Goal: Task Accomplishment & Management: Use online tool/utility

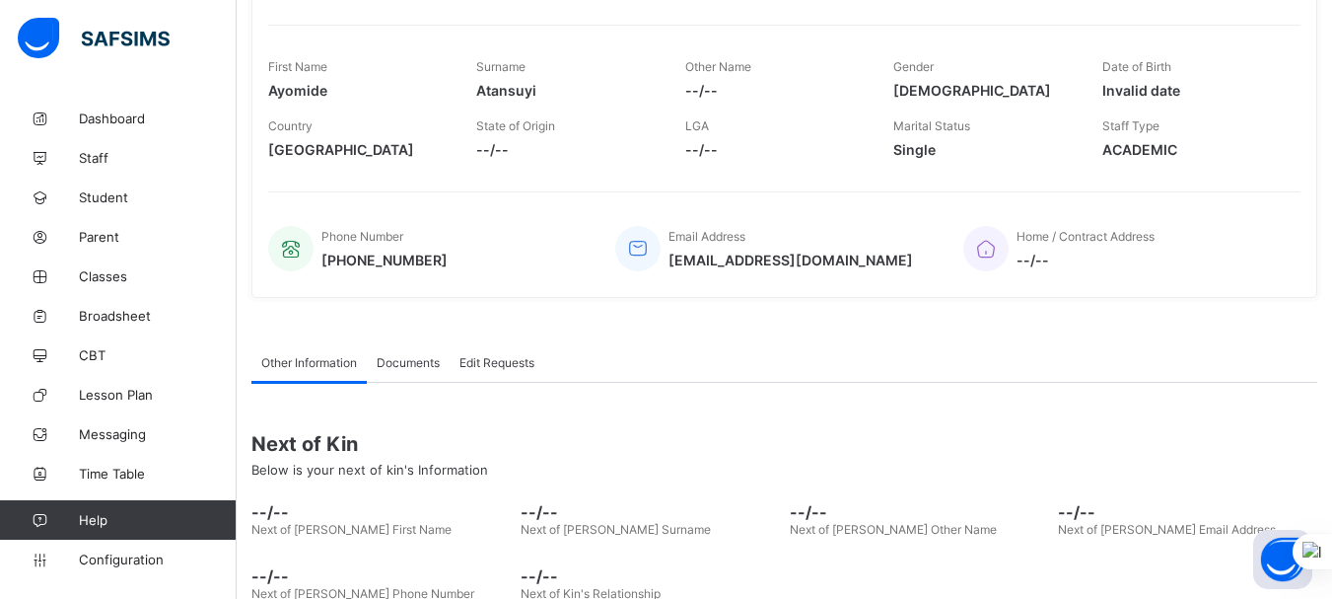
scroll to position [425, 0]
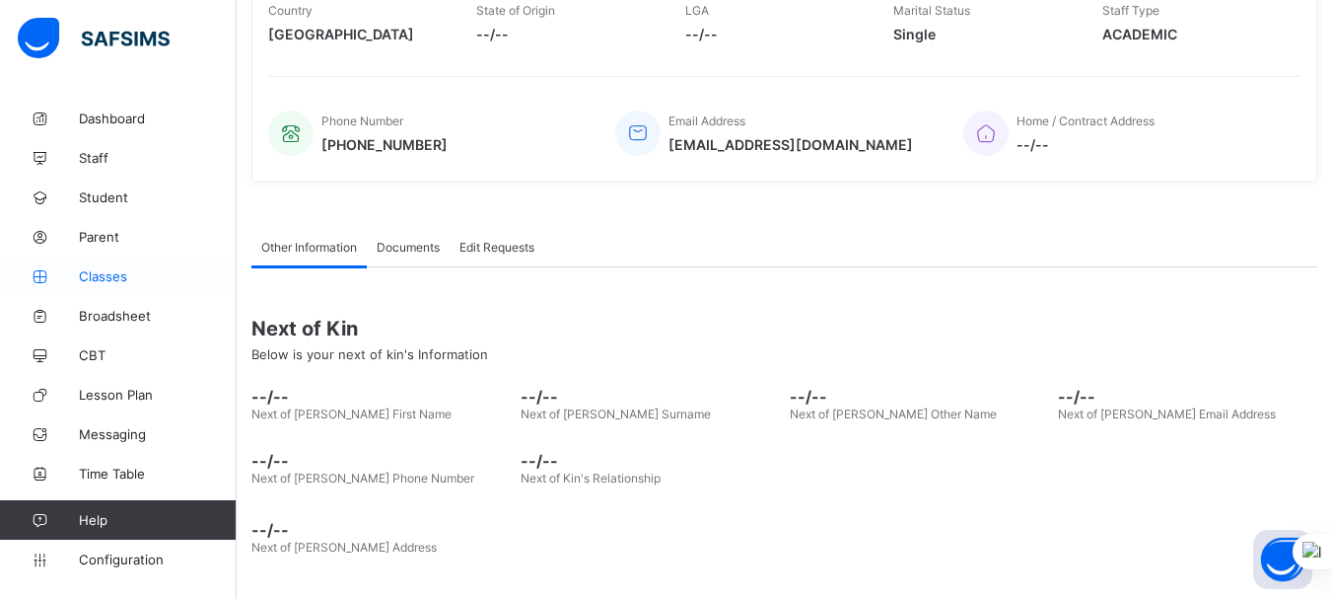
click at [118, 280] on span "Classes" at bounding box center [158, 276] width 158 height 16
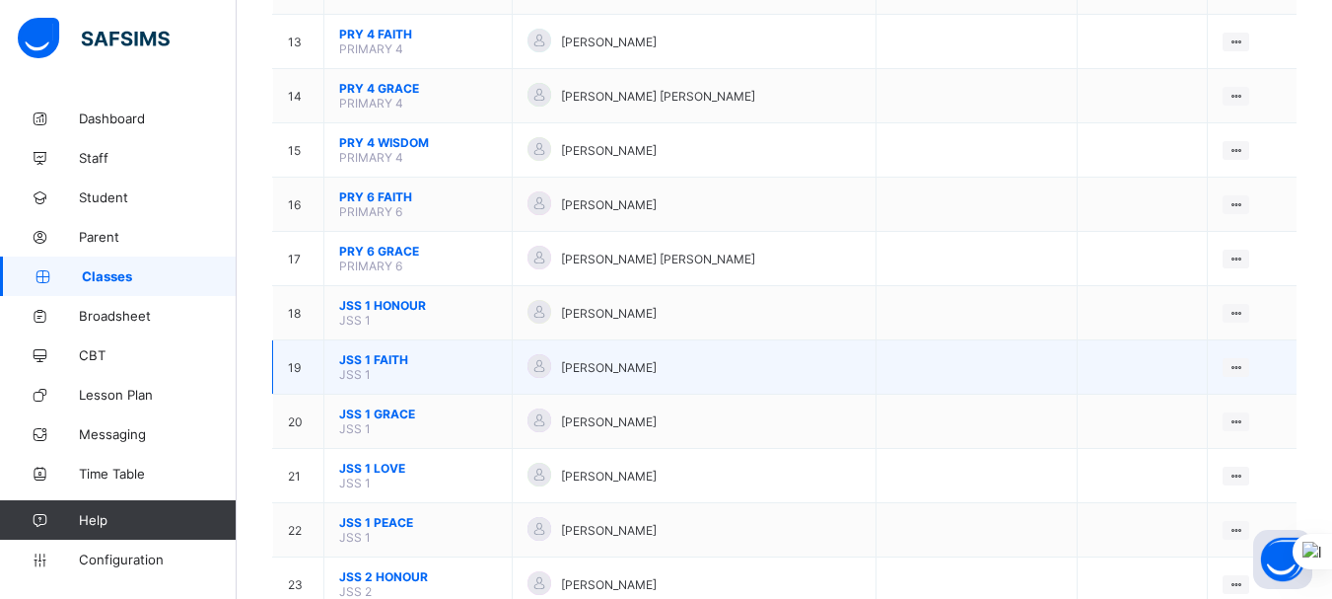
scroll to position [907, 0]
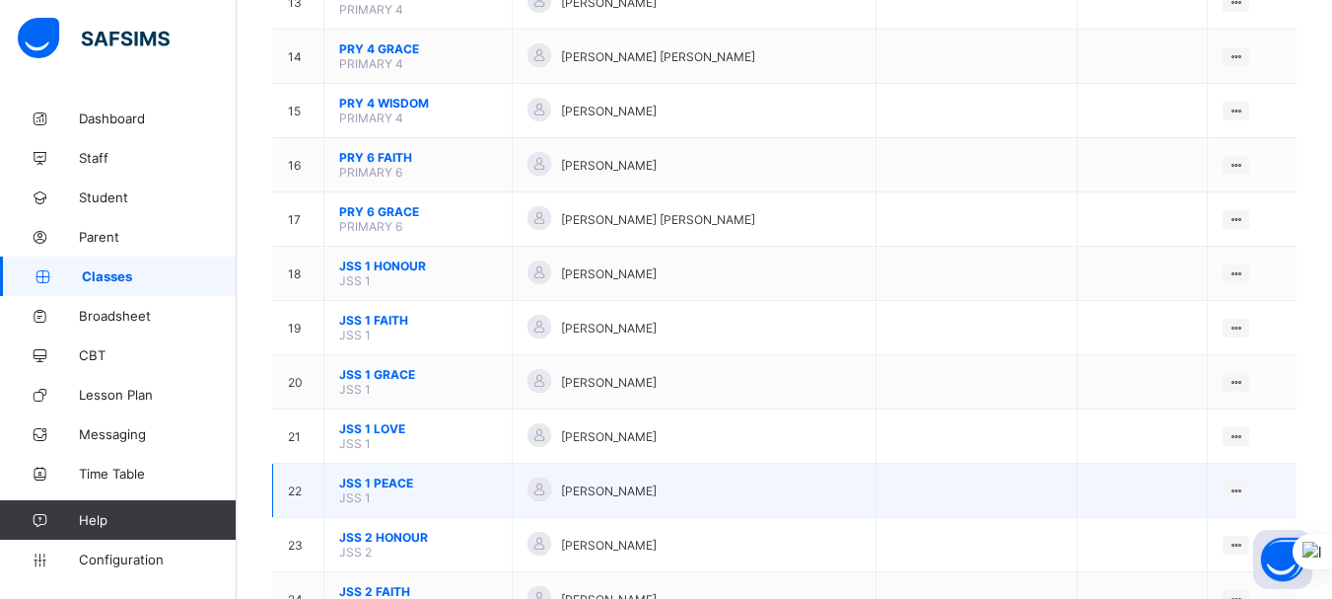
click at [430, 482] on span "JSS 1 PEACE" at bounding box center [418, 482] width 158 height 15
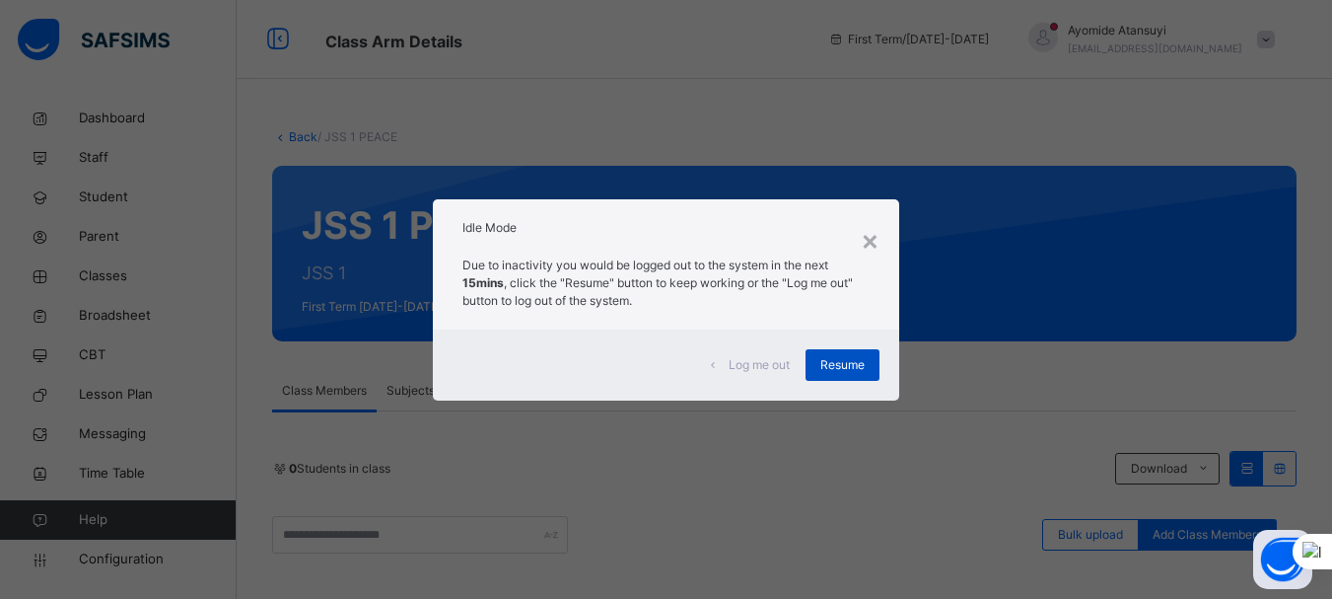
click at [828, 369] on span "Resume" at bounding box center [842, 365] width 44 height 18
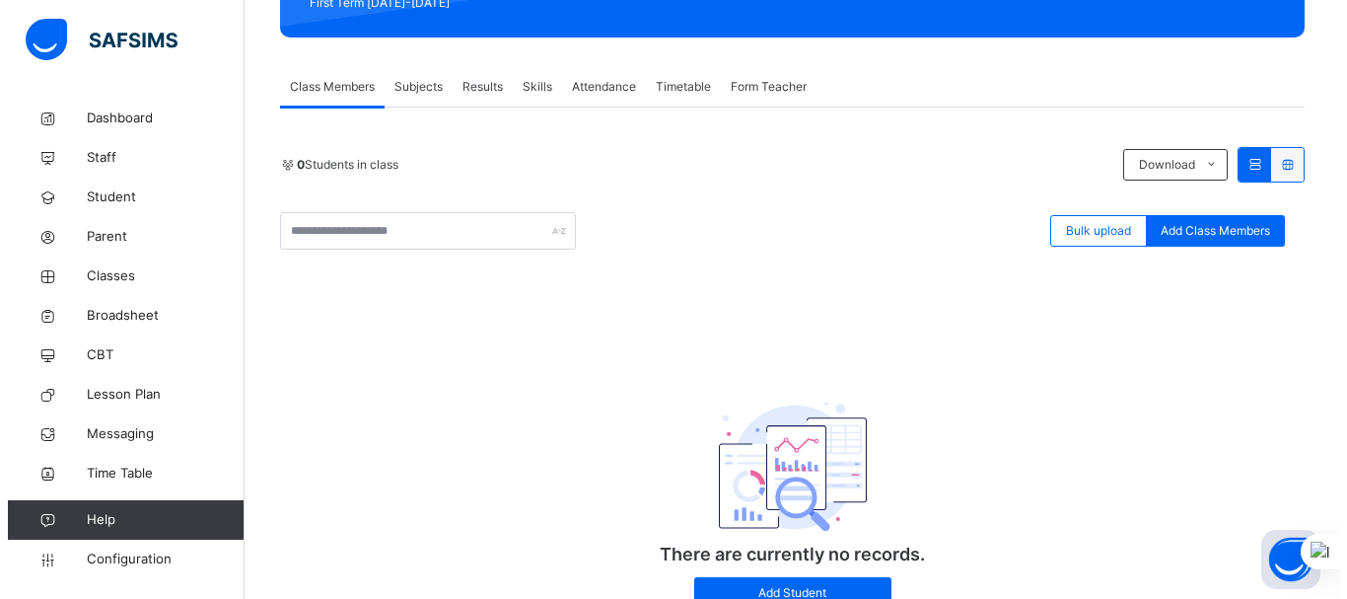
scroll to position [316, 0]
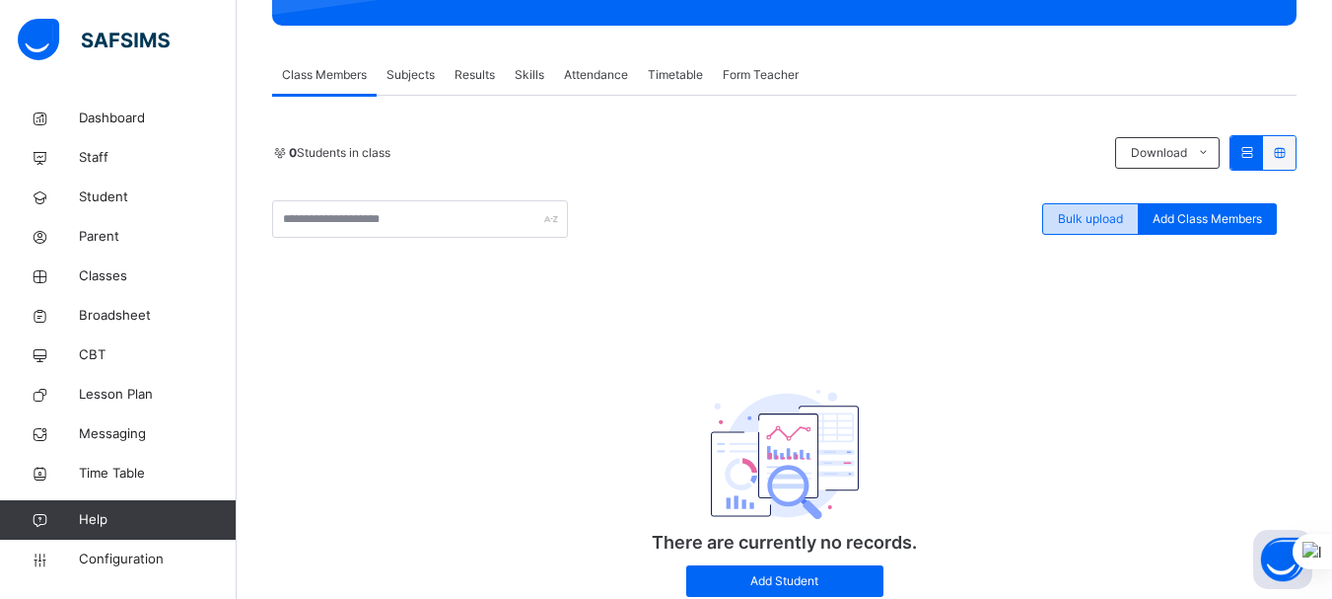
click at [1114, 218] on span "Bulk upload" at bounding box center [1090, 219] width 65 height 18
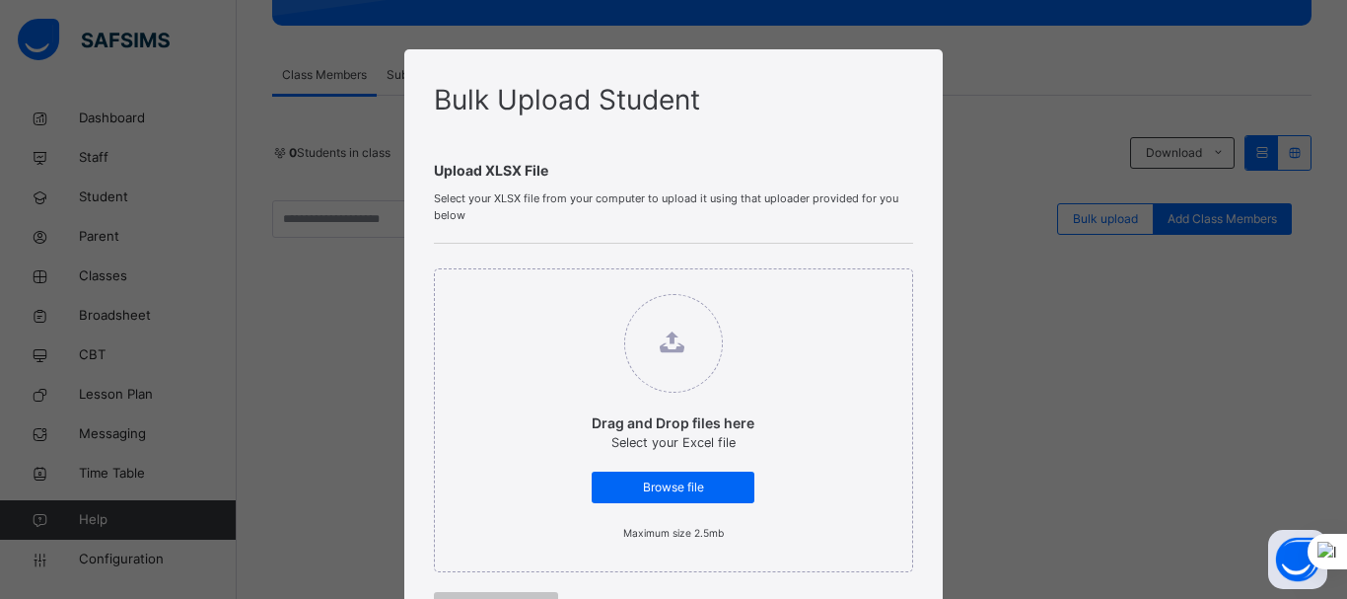
scroll to position [524, 0]
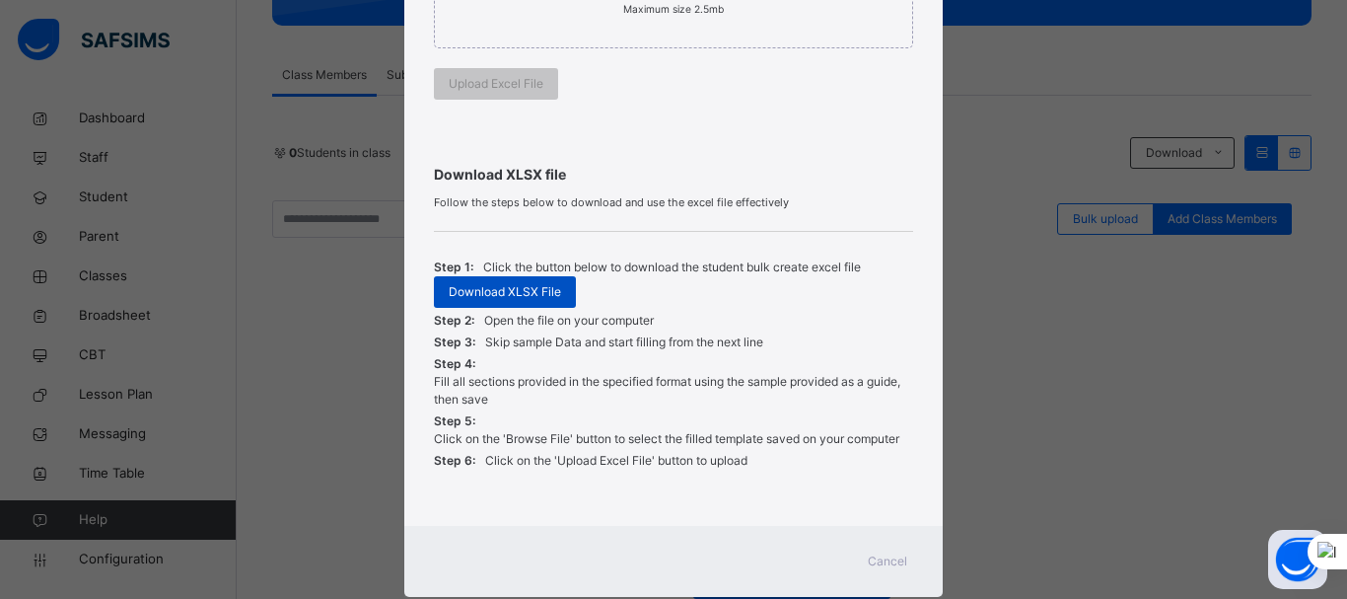
click at [513, 288] on span "Download XLSX File" at bounding box center [505, 292] width 112 height 18
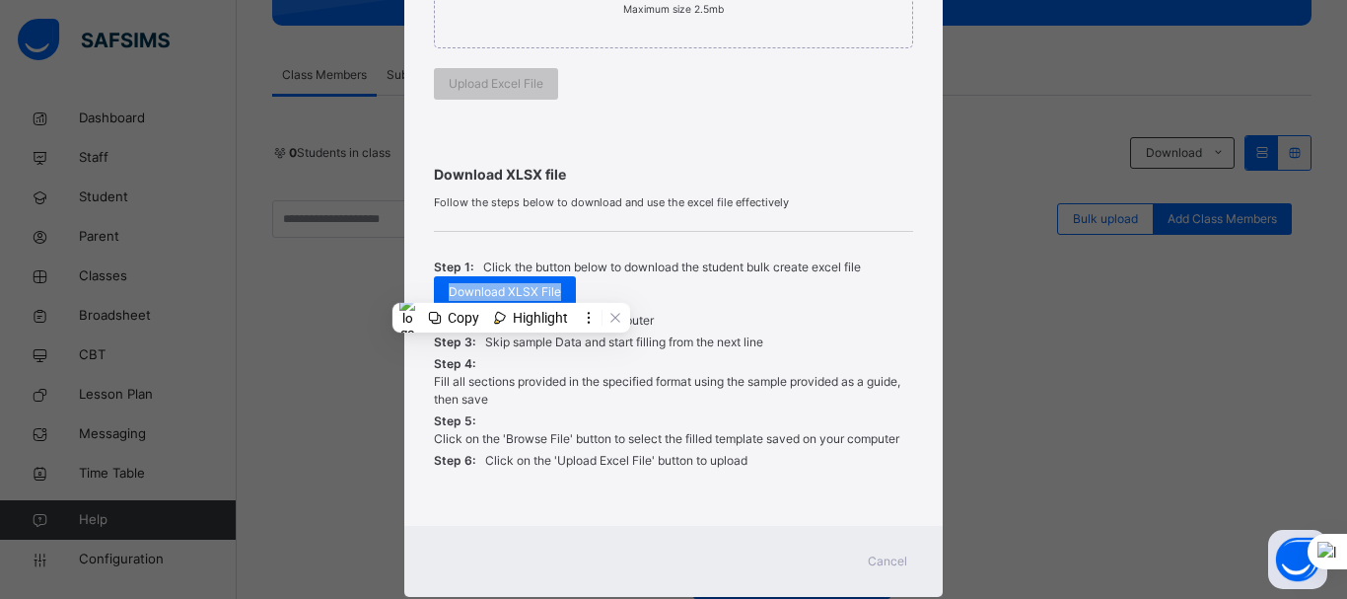
click at [1014, 221] on div "Bulk Upload Student Upload XLSX File Select your XLSX file from your computer t…" at bounding box center [673, 299] width 1347 height 599
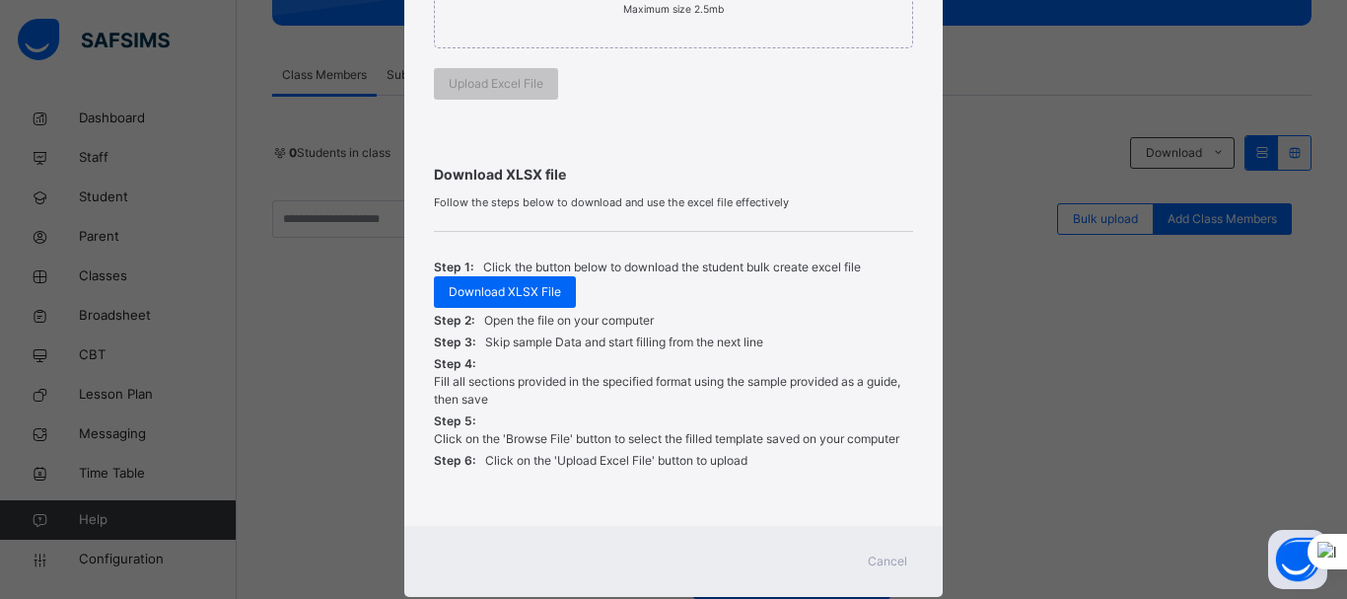
click at [1014, 221] on div "Bulk Upload Student Upload XLSX File Select your XLSX file from your computer t…" at bounding box center [673, 299] width 1347 height 599
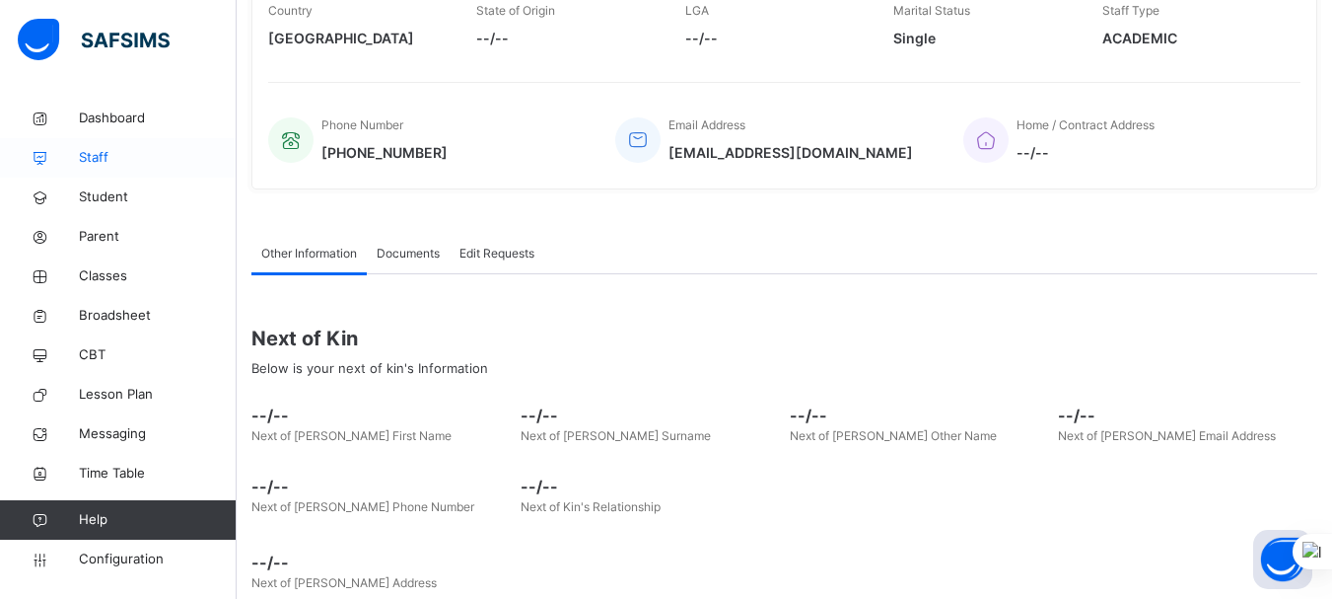
scroll to position [472, 0]
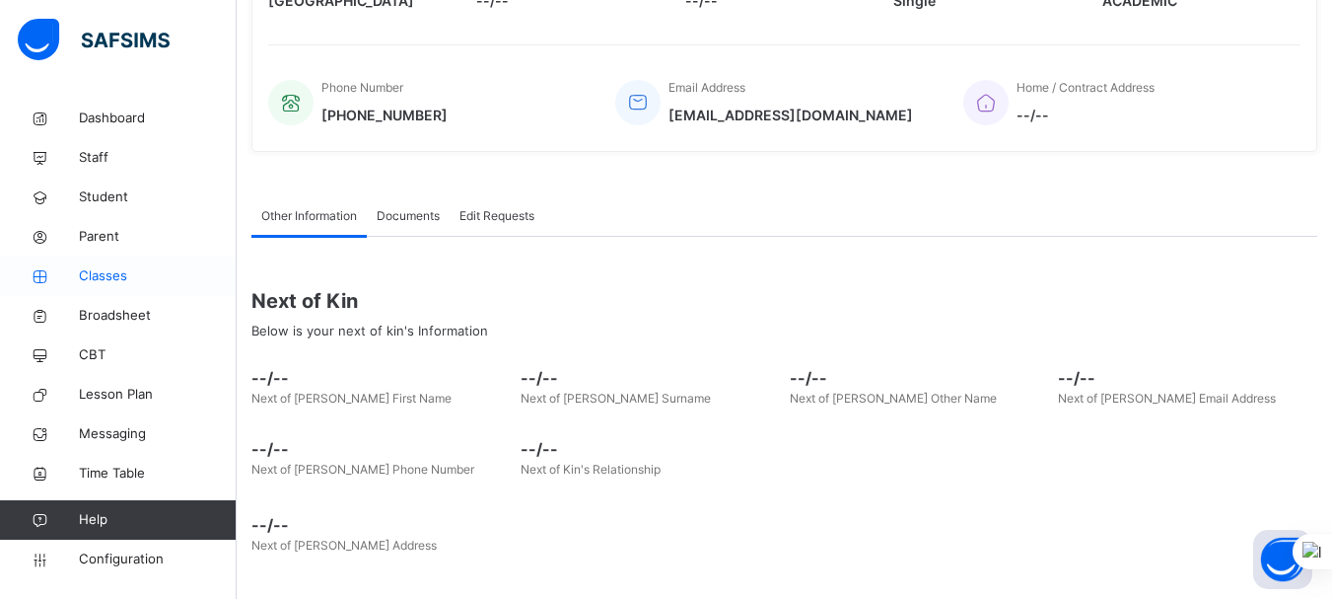
click at [140, 284] on span "Classes" at bounding box center [158, 276] width 158 height 20
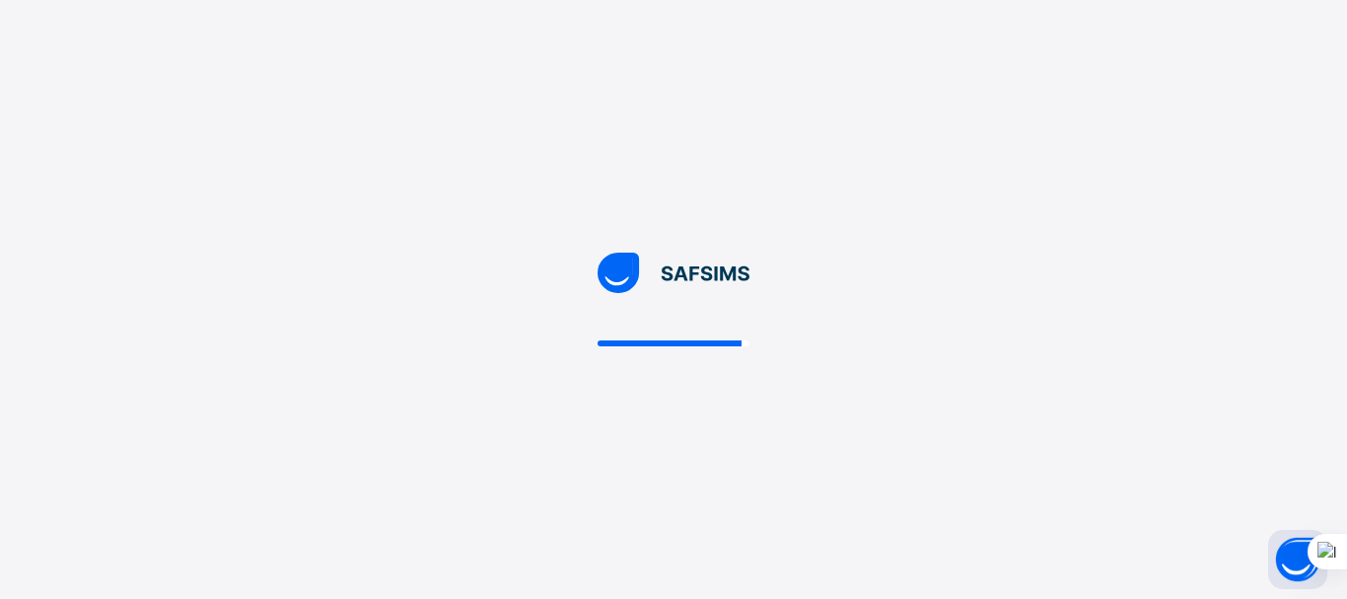
click at [903, 276] on div at bounding box center [673, 299] width 1347 height 599
click at [902, 284] on div at bounding box center [673, 299] width 1347 height 599
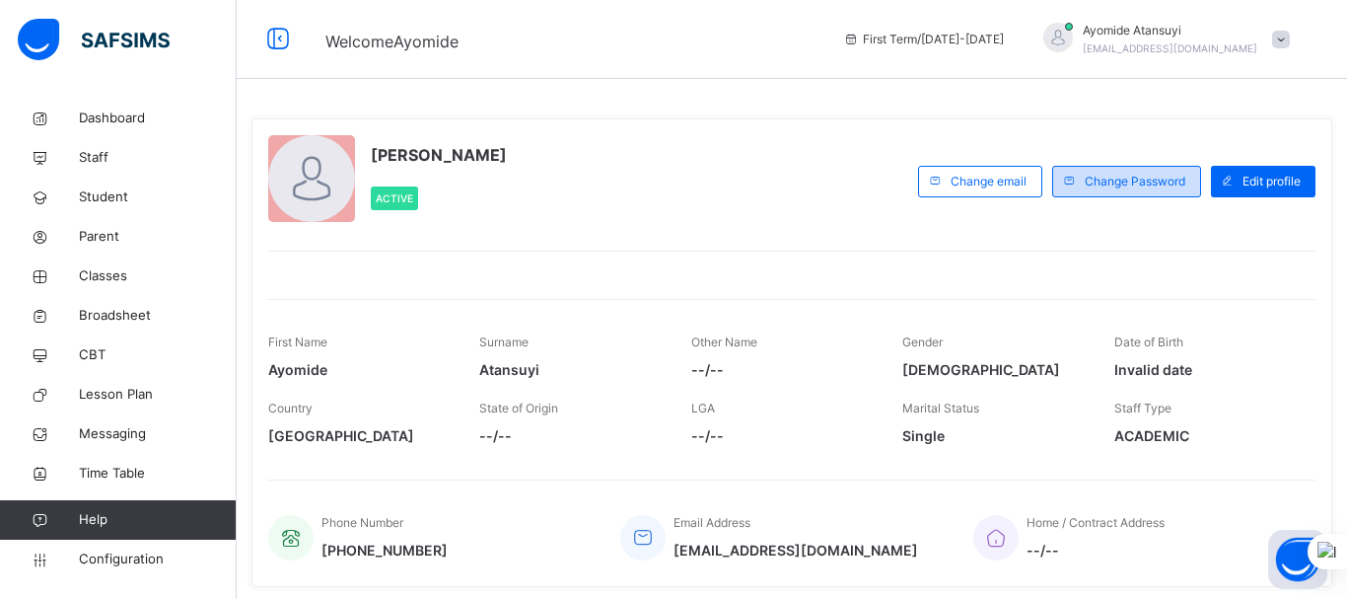
click at [1123, 179] on span "Change Password" at bounding box center [1135, 182] width 101 height 18
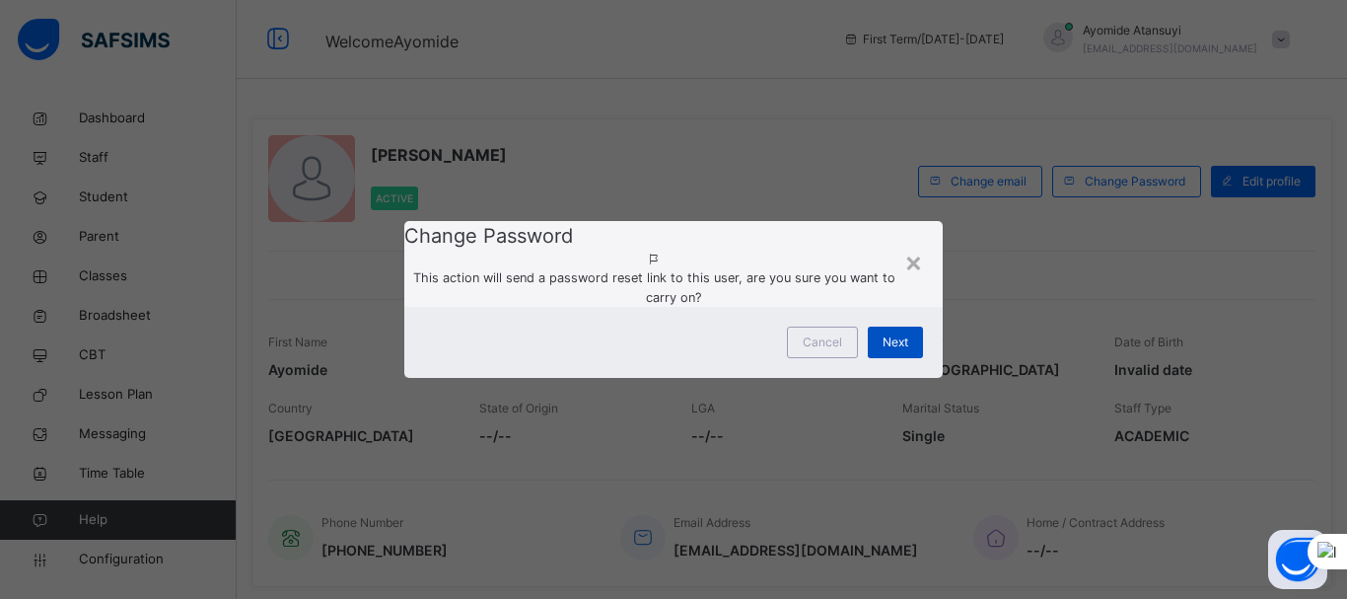
click at [910, 358] on div "Next" at bounding box center [895, 342] width 55 height 32
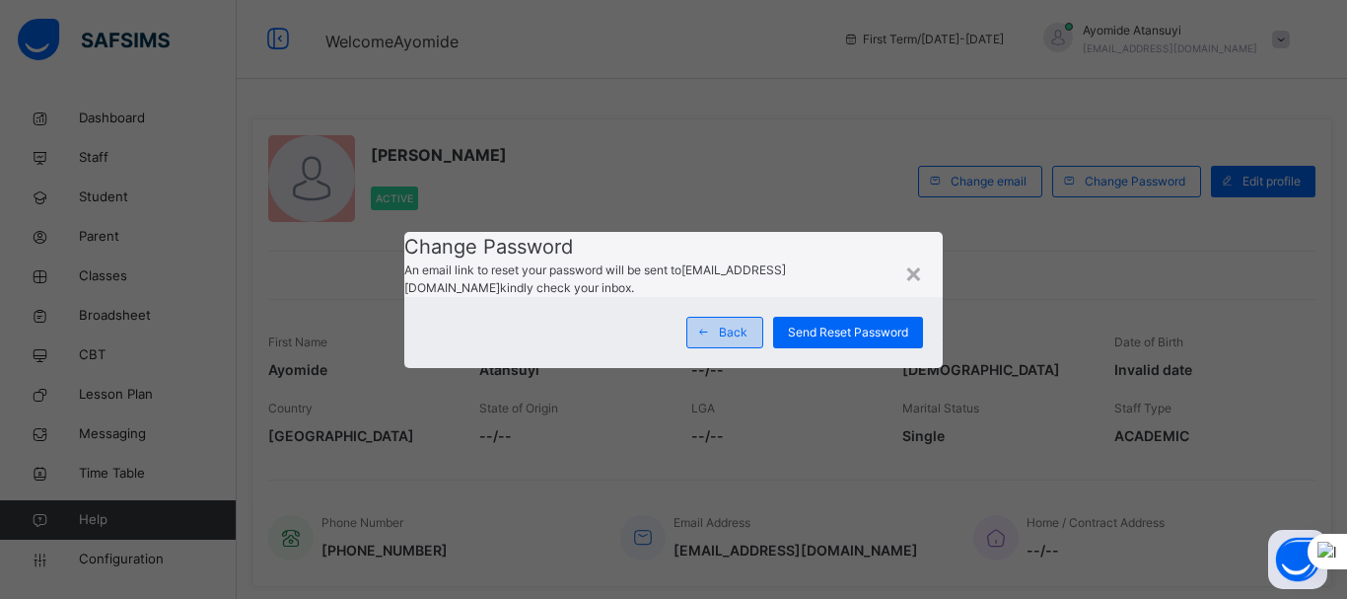
click at [745, 341] on span "Back" at bounding box center [733, 332] width 29 height 18
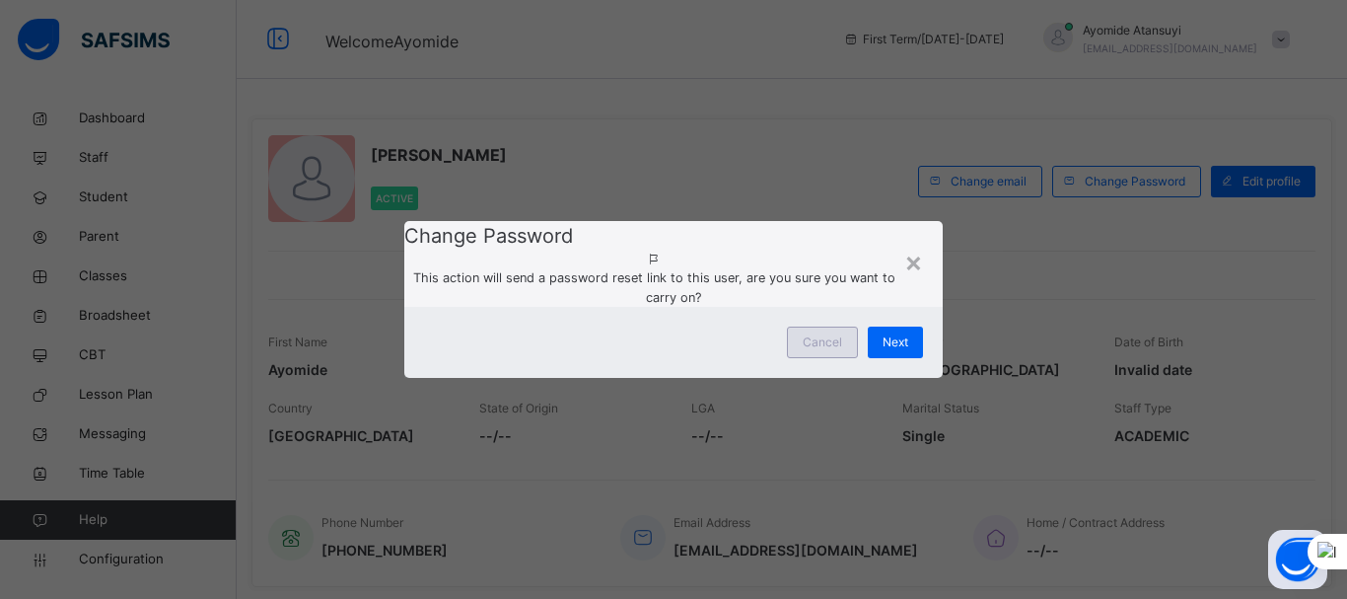
click at [817, 351] on span "Cancel" at bounding box center [822, 342] width 39 height 18
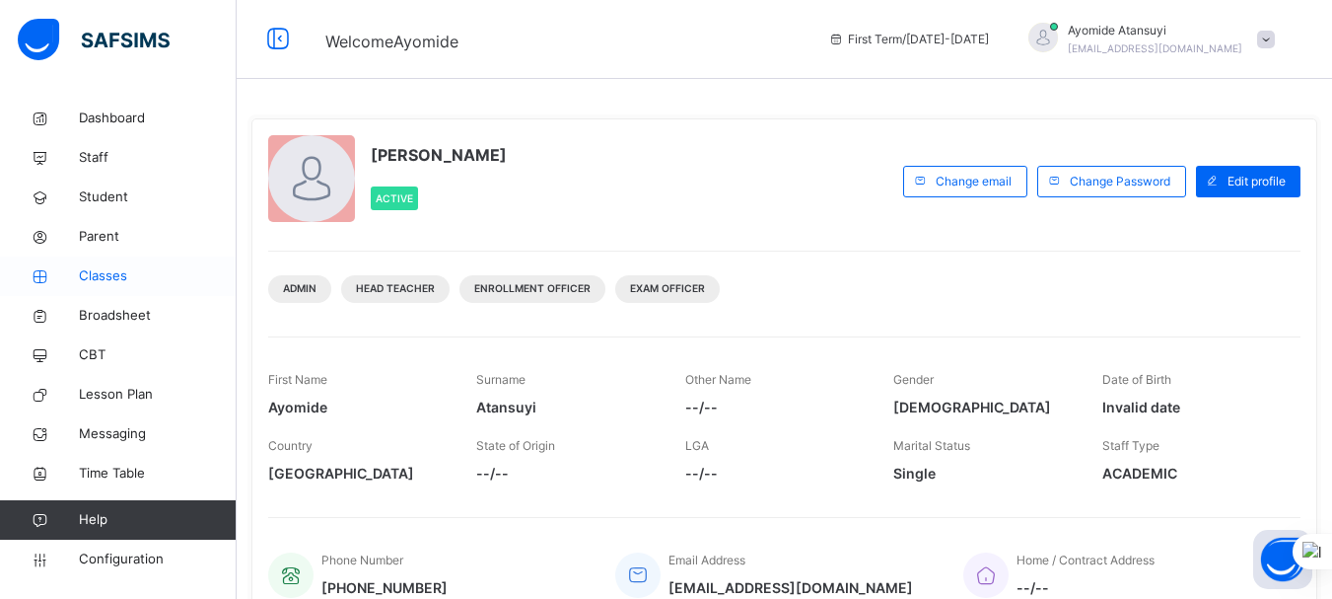
click at [133, 284] on span "Classes" at bounding box center [158, 276] width 158 height 20
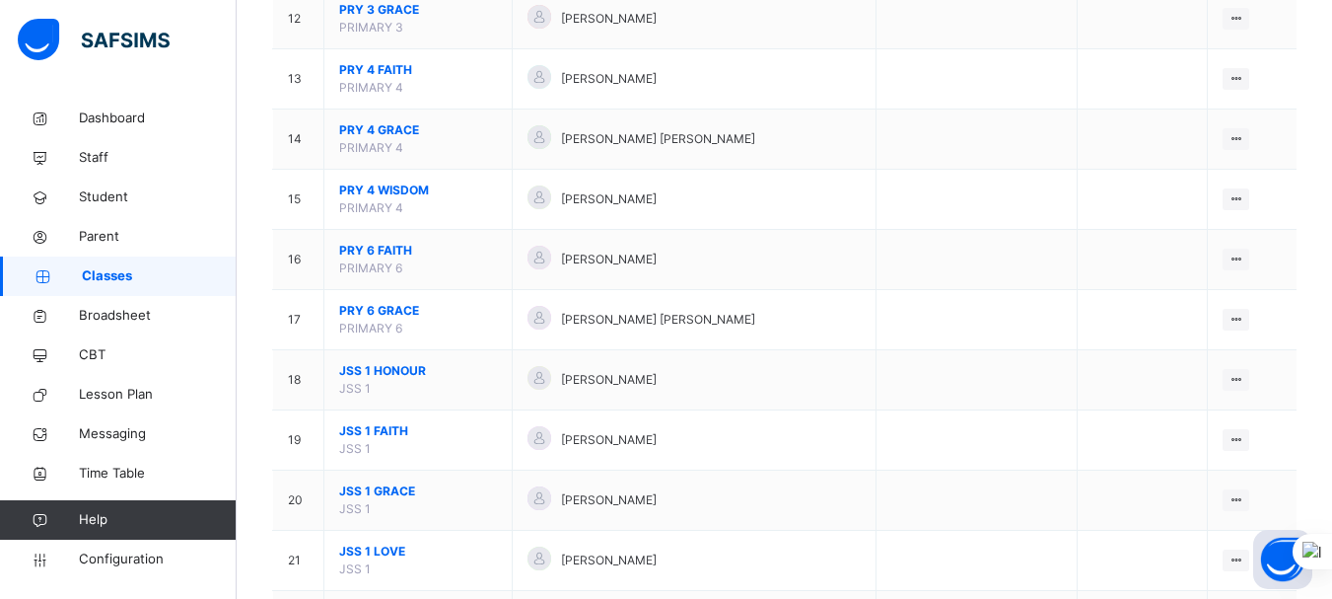
scroll to position [1026, 0]
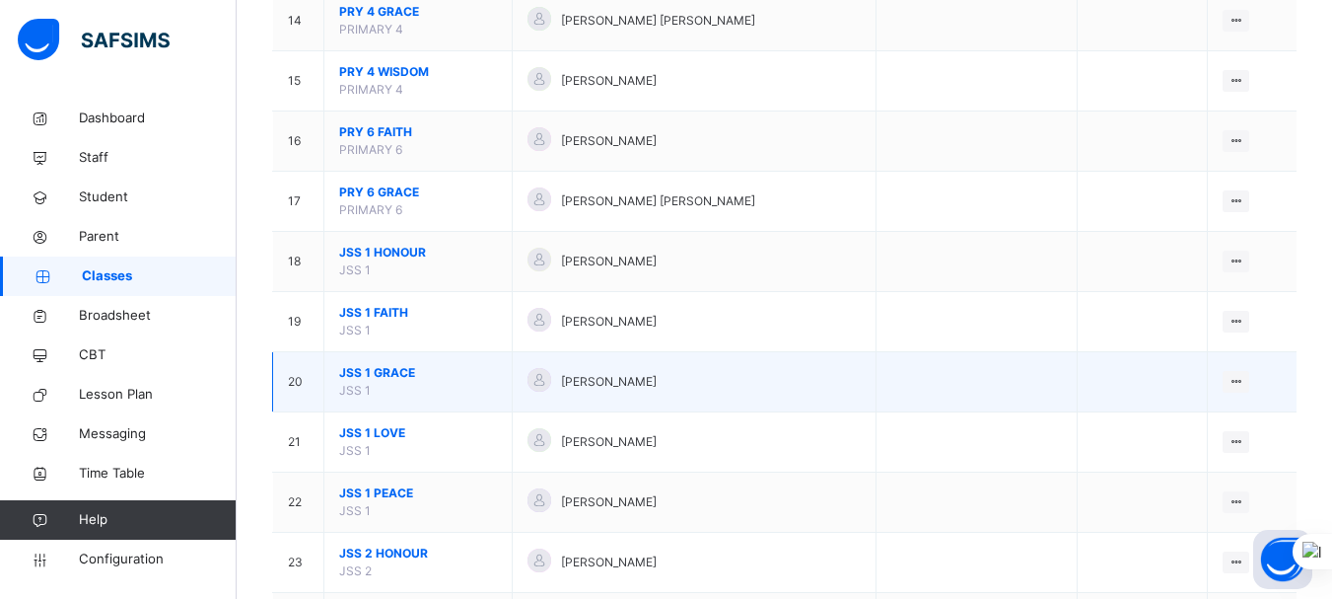
drag, startPoint x: 395, startPoint y: 349, endPoint x: 399, endPoint y: 371, distance: 22.1
click at [399, 371] on tbody "1 NUR1 FAITH NURSERY ONE EDEM [PERSON_NAME] View Class Assign form Teacher 2 NU…" at bounding box center [785, 532] width 1025 height 2647
click at [399, 371] on span "JSS 1 GRACE" at bounding box center [418, 373] width 158 height 18
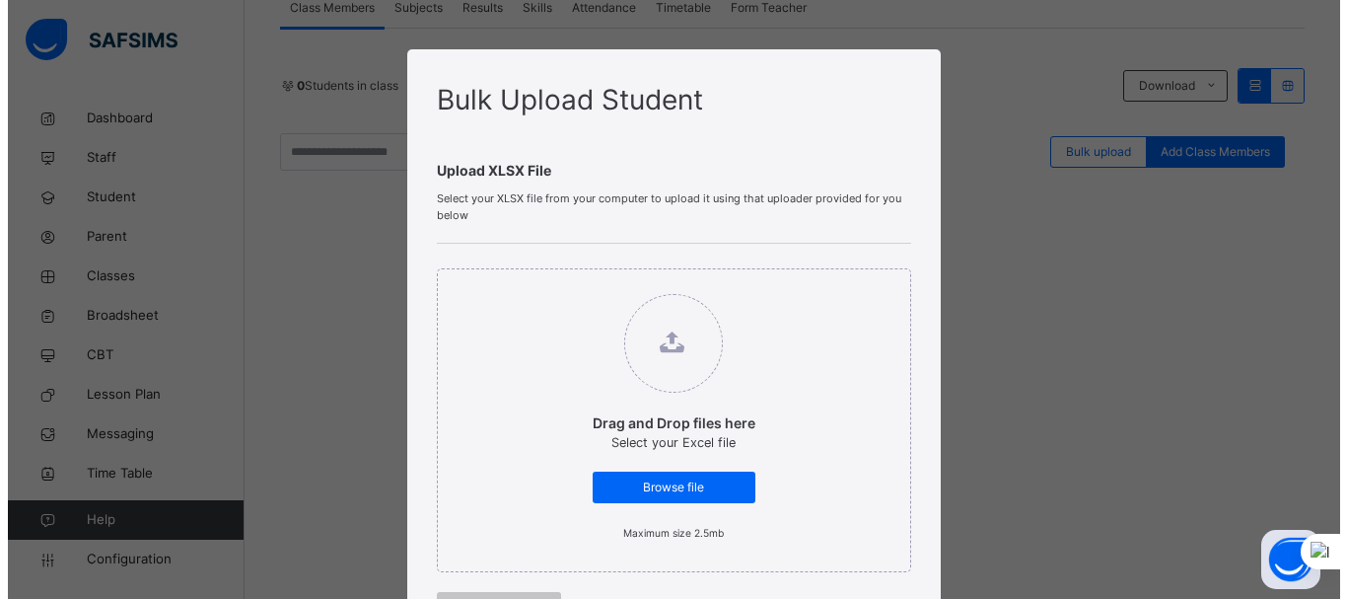
scroll to position [524, 0]
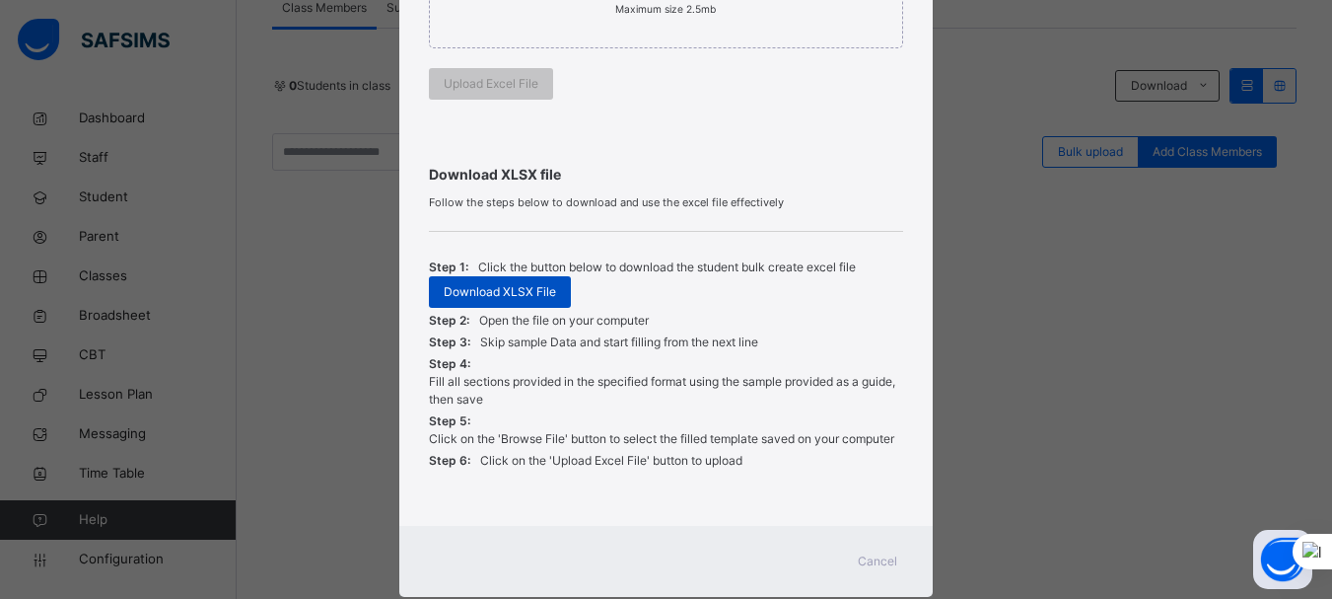
click at [517, 295] on span "Download XLSX File" at bounding box center [500, 292] width 112 height 18
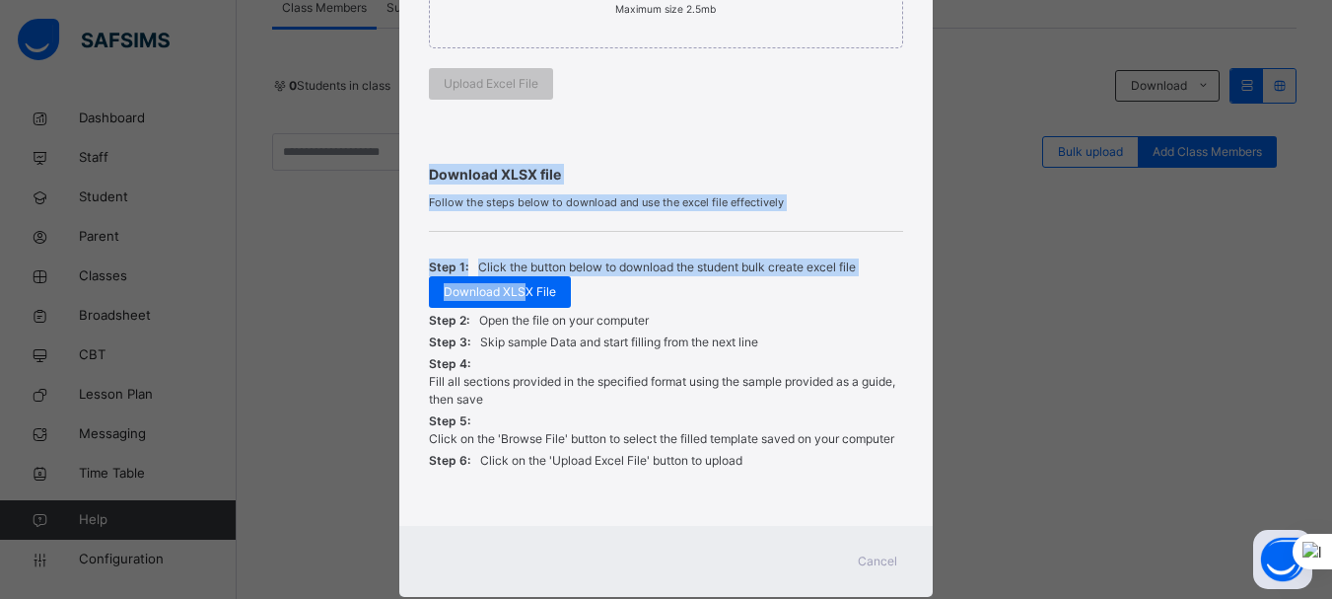
drag, startPoint x: 517, startPoint y: 295, endPoint x: 273, endPoint y: 160, distance: 278.5
click at [273, 160] on div "Bulk Upload Student Upload XLSX File Select your XLSX file from your computer t…" at bounding box center [666, 299] width 1332 height 599
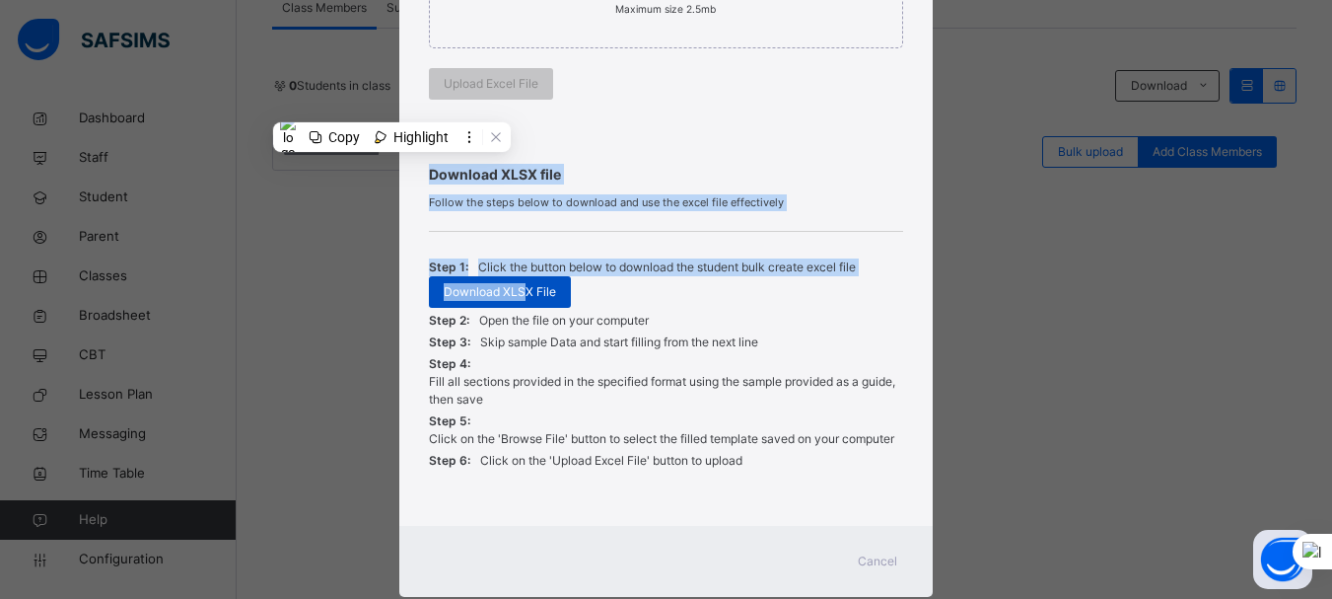
click at [508, 298] on span "Download XLSX File" at bounding box center [500, 292] width 112 height 18
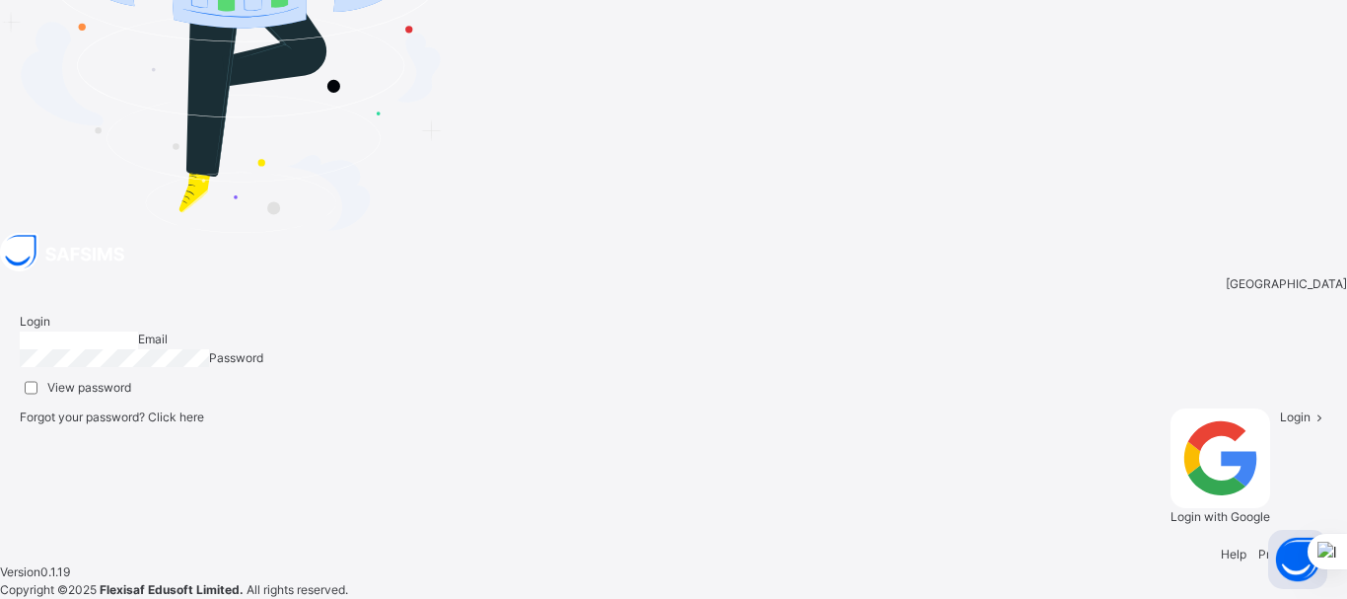
type input "**********"
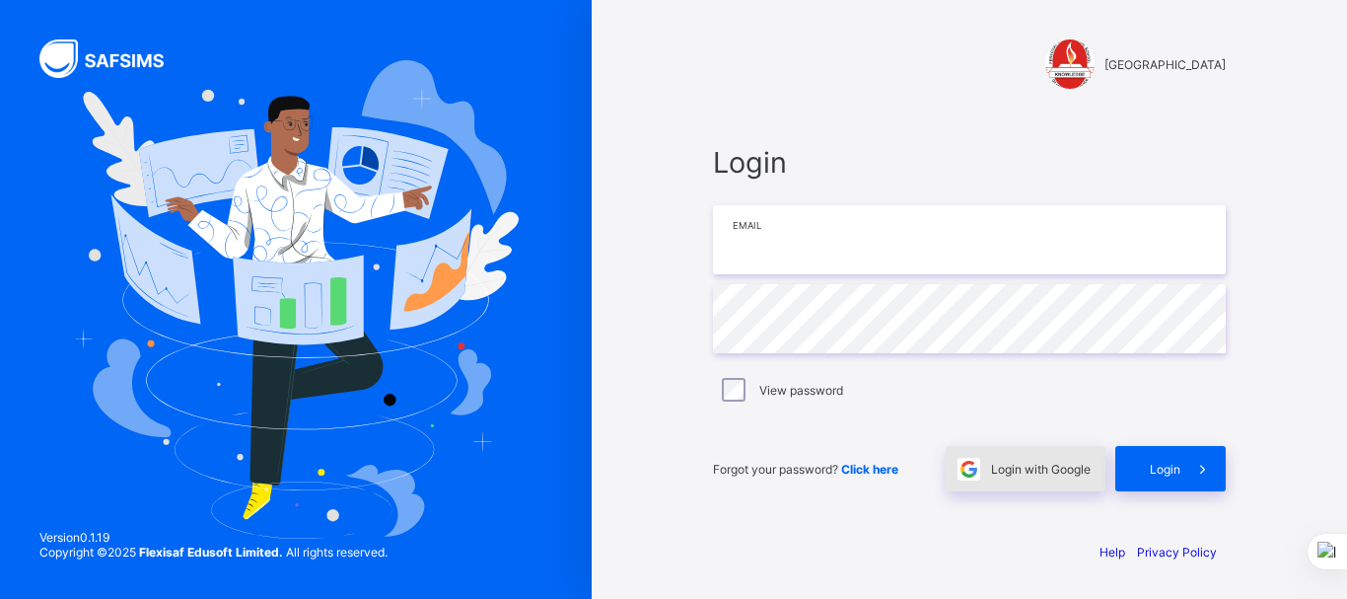
type input "**********"
click at [1034, 447] on div "Login with Google" at bounding box center [1026, 468] width 160 height 45
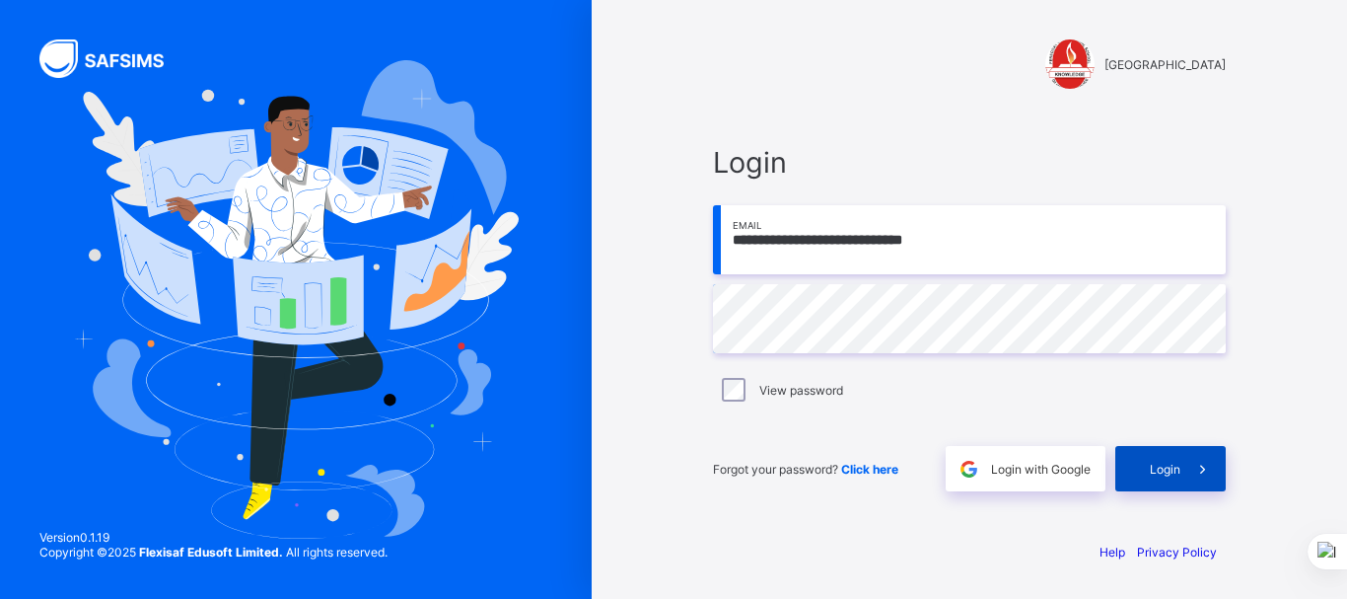
click at [1218, 483] on span at bounding box center [1202, 468] width 45 height 45
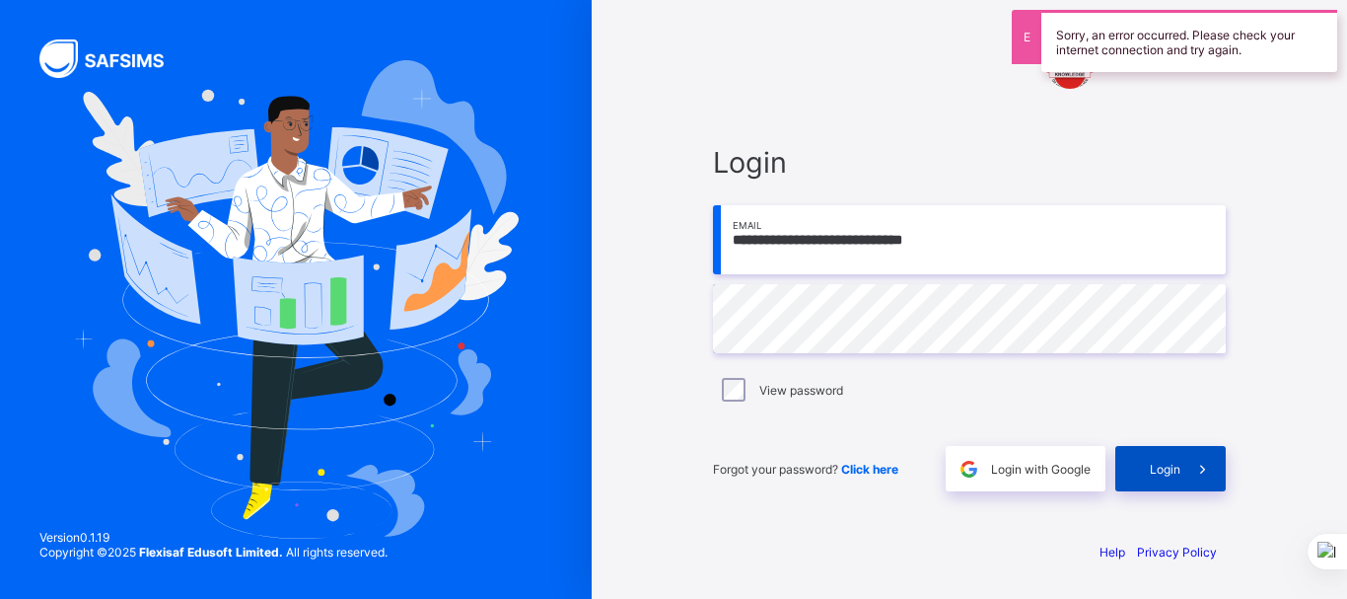
click at [1218, 483] on span at bounding box center [1202, 468] width 45 height 45
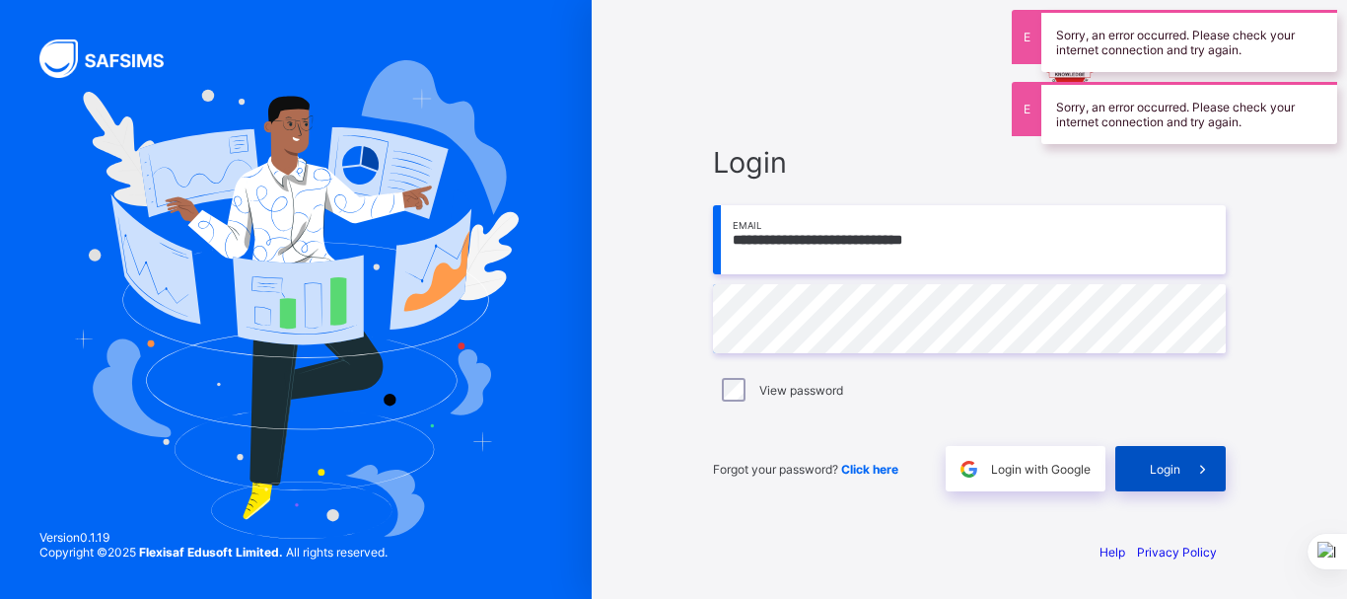
click at [1218, 483] on span at bounding box center [1202, 468] width 45 height 45
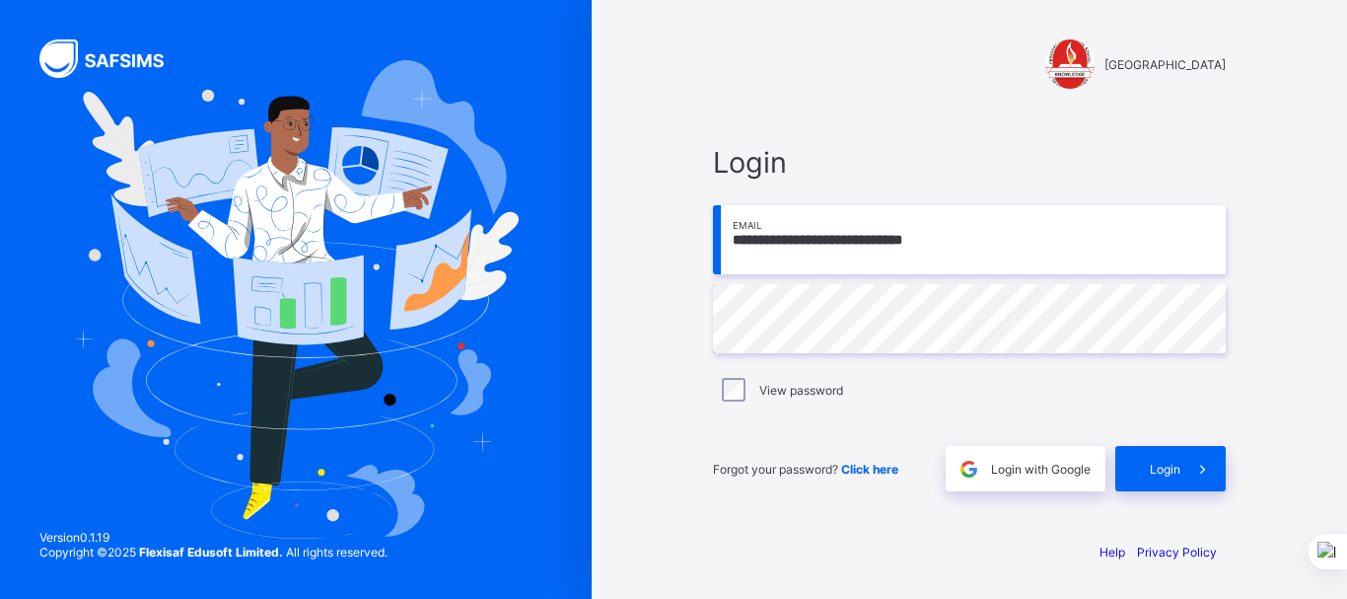
click at [1104, 59] on span "[GEOGRAPHIC_DATA]" at bounding box center [1164, 64] width 121 height 15
